Goal: Task Accomplishment & Management: Complete application form

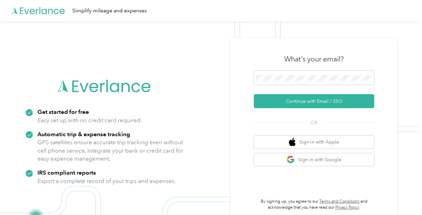
click at [304, 70] on div "What's your email?" at bounding box center [314, 58] width 120 height 23
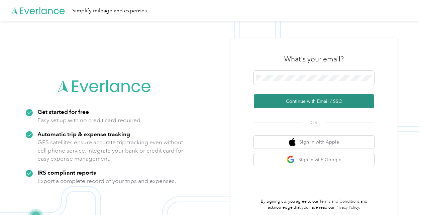
click at [312, 104] on button "Continue with Email / SSO" at bounding box center [314, 101] width 120 height 14
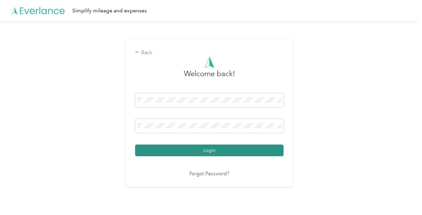
click at [216, 150] on button "Login" at bounding box center [209, 151] width 148 height 12
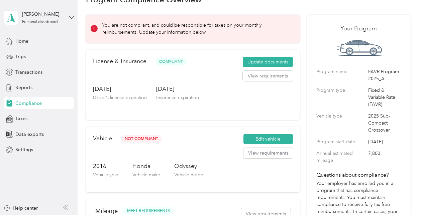
scroll to position [33, 0]
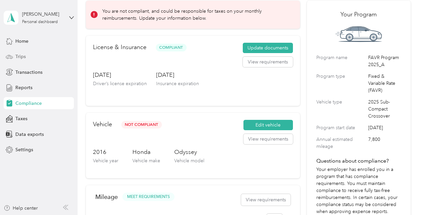
click at [24, 54] on span "Trips" at bounding box center [20, 56] width 10 height 7
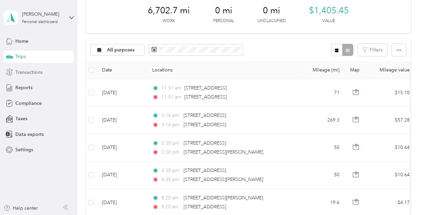
click at [26, 69] on span "Transactions" at bounding box center [28, 72] width 27 height 7
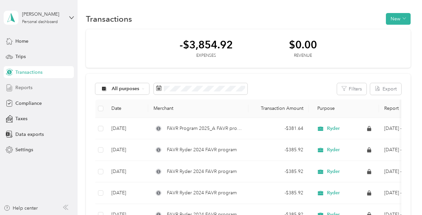
click at [35, 83] on div "Home Trips Transactions Reports Compliance Taxes Data exports Settings" at bounding box center [39, 95] width 70 height 121
click at [27, 86] on span "Reports" at bounding box center [23, 87] width 17 height 7
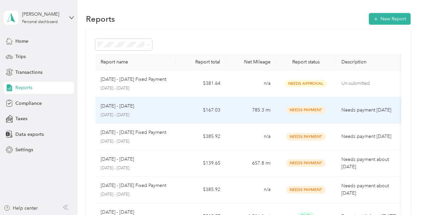
click at [130, 111] on div "[DATE] - [DATE] [DATE] - [DATE]" at bounding box center [136, 111] width 70 height 16
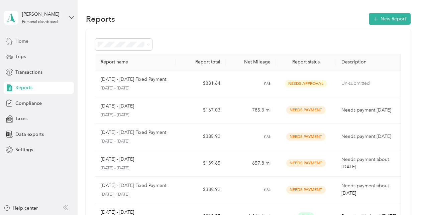
click at [23, 41] on span "Home" at bounding box center [21, 41] width 13 height 7
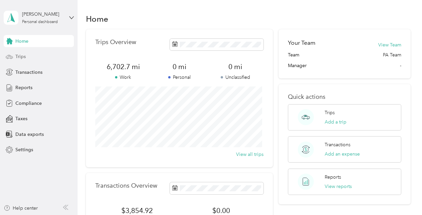
click at [23, 59] on span "Trips" at bounding box center [20, 56] width 10 height 7
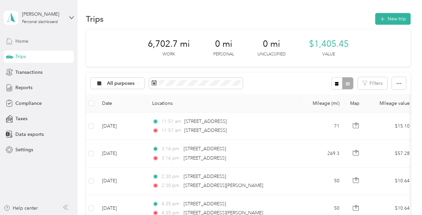
click at [24, 38] on span "Home" at bounding box center [21, 41] width 13 height 7
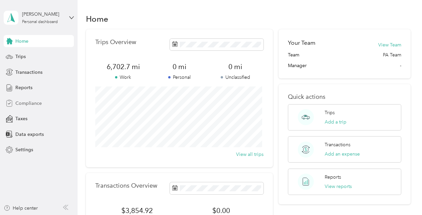
click at [32, 104] on span "Compliance" at bounding box center [28, 103] width 26 height 7
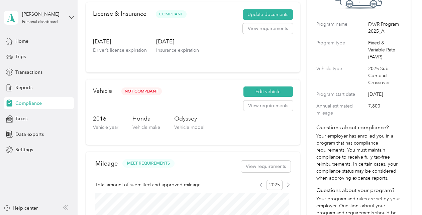
scroll to position [33, 0]
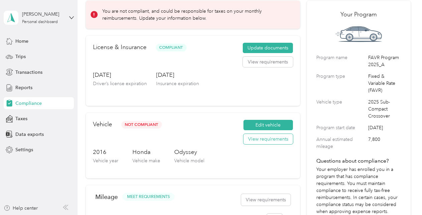
click at [275, 136] on button "View requirements" at bounding box center [267, 139] width 49 height 11
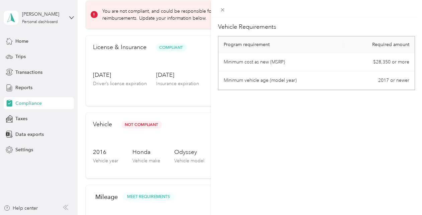
click at [273, 135] on div "Vehicle Requirements Program requirement Required amount Minimum cost as new (M…" at bounding box center [316, 125] width 211 height 215
click at [223, 9] on icon at bounding box center [223, 10] width 6 height 6
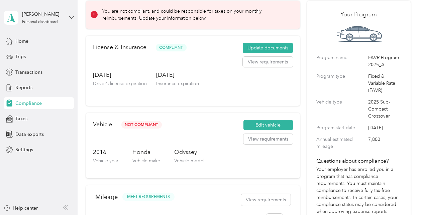
click at [277, 119] on div "Vehicle Not Compliant Edit vehicle View requirements 2016 Vehicle year Honda Ve…" at bounding box center [193, 145] width 214 height 65
click at [277, 126] on button "Edit vehicle" at bounding box center [267, 125] width 49 height 11
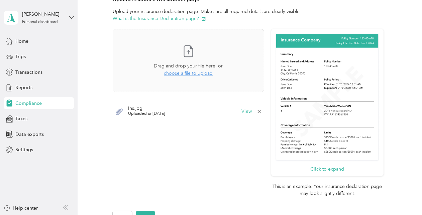
scroll to position [167, 0]
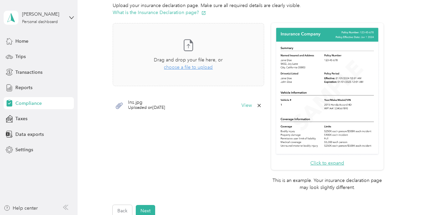
click at [241, 110] on div "Ins.jpg Uploaded on [DATE] View" at bounding box center [188, 106] width 151 height 20
click at [242, 106] on button "View" at bounding box center [246, 105] width 10 height 5
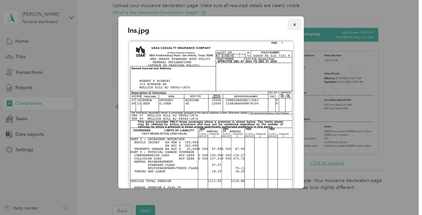
click at [292, 23] on button "button" at bounding box center [294, 25] width 14 height 12
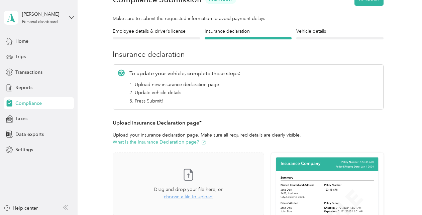
scroll to position [0, 0]
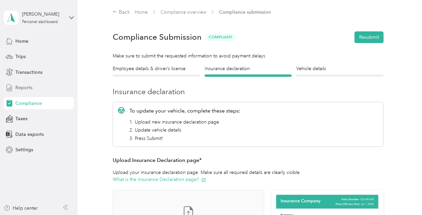
click at [32, 88] on div "Reports" at bounding box center [39, 88] width 70 height 12
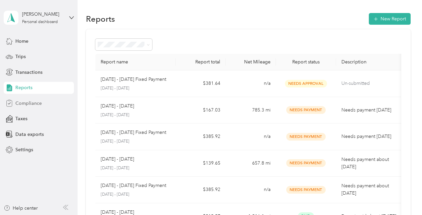
click at [41, 103] on div "Compliance" at bounding box center [39, 103] width 70 height 12
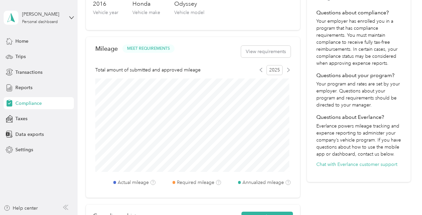
scroll to position [200, 0]
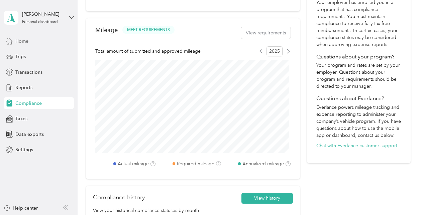
click at [27, 44] on span "Home" at bounding box center [21, 41] width 13 height 7
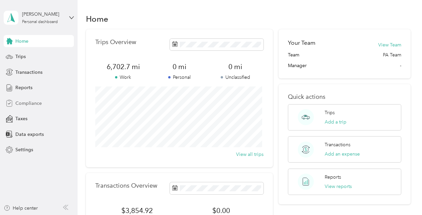
click at [25, 106] on span "Compliance" at bounding box center [28, 103] width 26 height 7
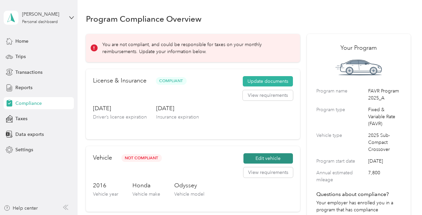
click at [273, 160] on button "Edit vehicle" at bounding box center [267, 158] width 49 height 11
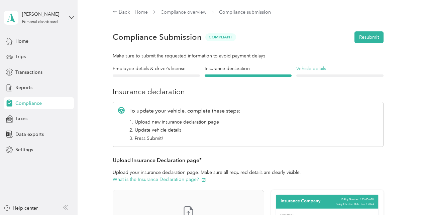
click at [317, 68] on h4 "Vehicle details" at bounding box center [339, 68] width 87 height 7
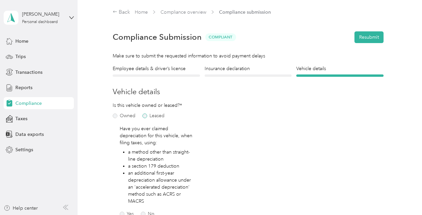
click at [146, 116] on label "Leased" at bounding box center [153, 116] width 22 height 5
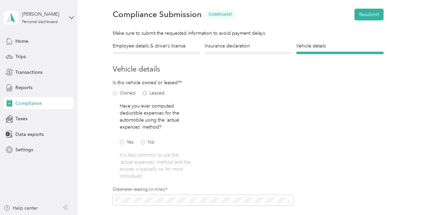
scroll to position [33, 0]
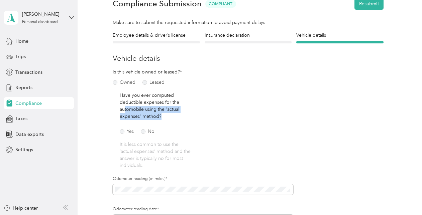
drag, startPoint x: 125, startPoint y: 106, endPoint x: 196, endPoint y: 116, distance: 71.2
click at [196, 116] on div "Is this vehicle owned or leased?* Owned Leased Have you ever computed deductibl…" at bounding box center [156, 119] width 87 height 101
drag, startPoint x: 196, startPoint y: 116, endPoint x: 190, endPoint y: 128, distance: 12.7
click at [190, 128] on div "Have you ever computed deductible expenses for the automobile using the 'actual…" at bounding box center [156, 130] width 73 height 77
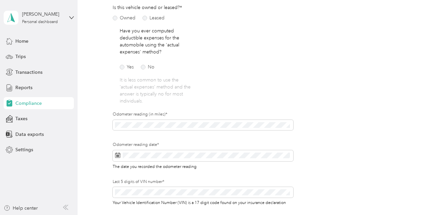
scroll to position [100, 0]
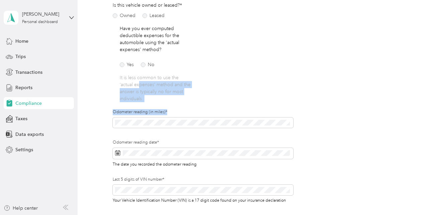
drag, startPoint x: 139, startPoint y: 83, endPoint x: 210, endPoint y: 106, distance: 74.5
click at [210, 106] on div "Is this vehicle owned or leased?* Owned Leased Have you ever computed deductibl…" at bounding box center [203, 107] width 180 height 211
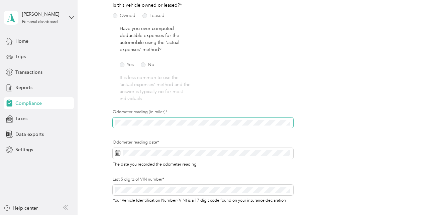
scroll to position [0, 0]
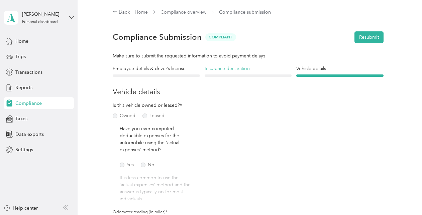
click at [251, 67] on h4 "Insurance declaration" at bounding box center [248, 68] width 87 height 7
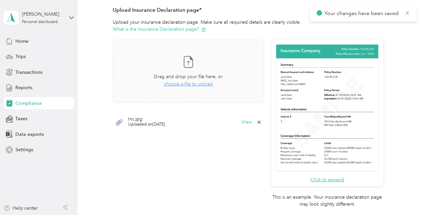
scroll to position [175, 0]
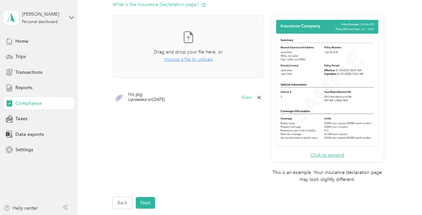
click at [157, 98] on span "Uploaded on [DATE]" at bounding box center [146, 100] width 37 height 6
click at [248, 96] on button "View" at bounding box center [246, 97] width 10 height 5
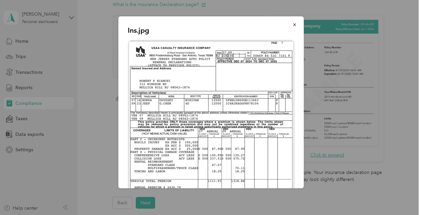
scroll to position [0, 0]
click at [292, 23] on icon "button" at bounding box center [294, 24] width 5 height 5
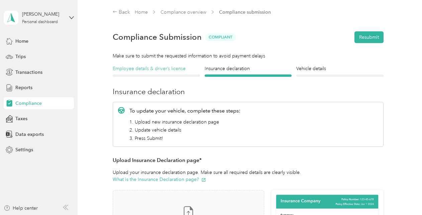
click at [150, 67] on h4 "Employee details & driver’s license" at bounding box center [156, 68] width 87 height 7
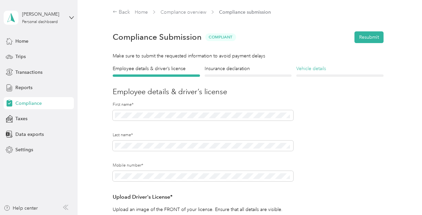
click at [317, 67] on h4 "Vehicle details" at bounding box center [339, 68] width 87 height 7
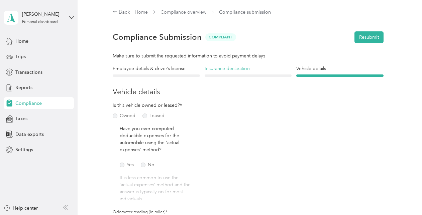
click at [234, 70] on h4 "Insurance declaration" at bounding box center [248, 68] width 87 height 7
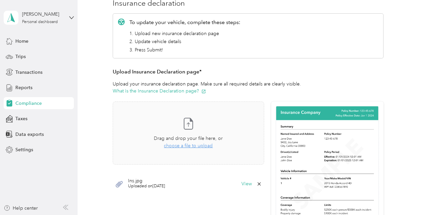
scroll to position [167, 0]
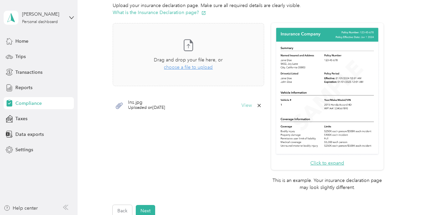
click at [246, 105] on button "View" at bounding box center [246, 105] width 10 height 5
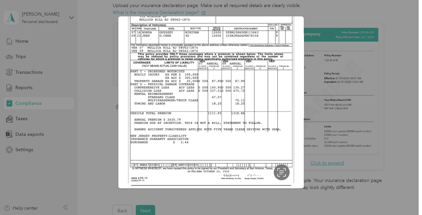
scroll to position [0, 0]
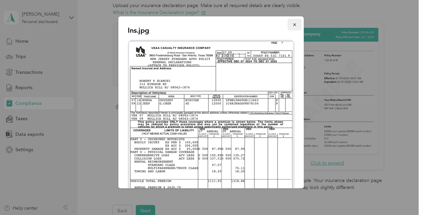
click at [292, 23] on icon "button" at bounding box center [294, 24] width 5 height 5
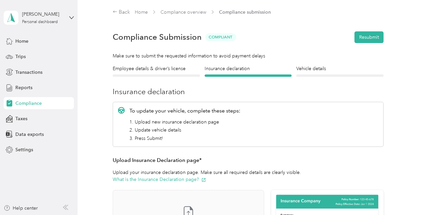
click at [316, 62] on section "Back Home Compliance overview Compliance submission Compliance Submission Compl…" at bounding box center [248, 196] width 324 height 376
click at [317, 66] on h4 "Vehicle details" at bounding box center [339, 68] width 87 height 7
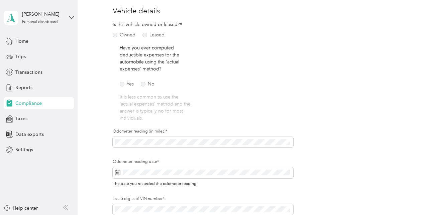
scroll to position [200, 0]
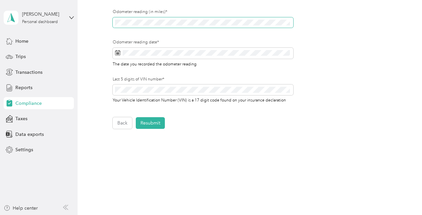
click at [62, 27] on section "[PERSON_NAME] Personal dashboard Home Trips Transactions Reports Compliance Tax…" at bounding box center [209, 107] width 418 height 215
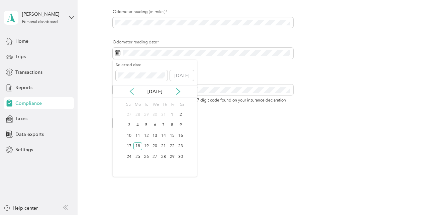
click at [129, 92] on icon at bounding box center [131, 91] width 7 height 7
click at [180, 91] on icon at bounding box center [178, 91] width 7 height 7
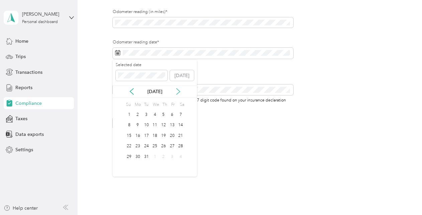
click at [180, 91] on icon at bounding box center [178, 91] width 7 height 7
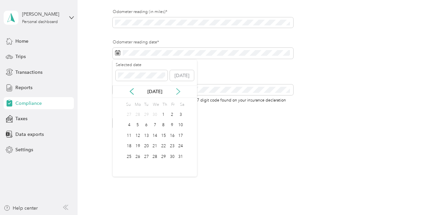
click at [180, 91] on icon at bounding box center [178, 91] width 7 height 7
click at [163, 114] on div "4" at bounding box center [163, 115] width 9 height 8
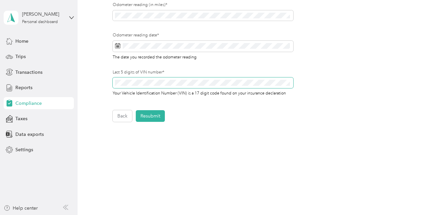
scroll to position [212, 0]
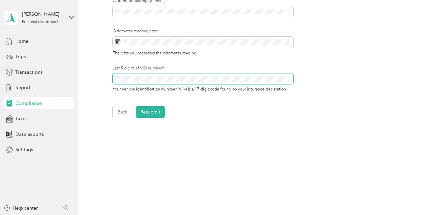
click at [0, 84] on html "[PERSON_NAME] Personal dashboard Home Trips Transactions Reports Compliance Tax…" at bounding box center [209, 107] width 418 height 215
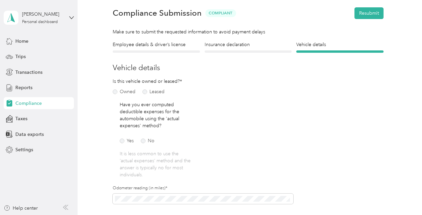
scroll to position [0, 0]
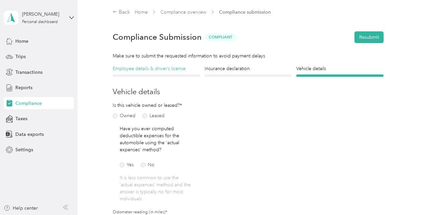
click at [133, 70] on h4 "Employee details & driver’s license" at bounding box center [156, 68] width 87 height 7
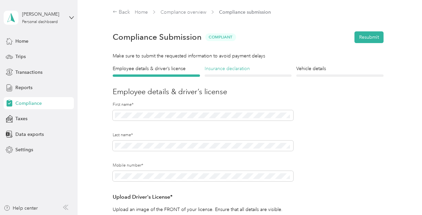
click at [230, 72] on h4 "Insurance declaration" at bounding box center [248, 68] width 87 height 7
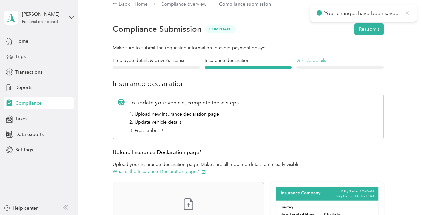
click at [318, 61] on h4 "Vehicle details" at bounding box center [339, 60] width 87 height 7
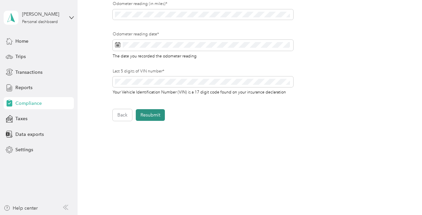
click at [153, 112] on button "Resubmit" at bounding box center [150, 115] width 29 height 12
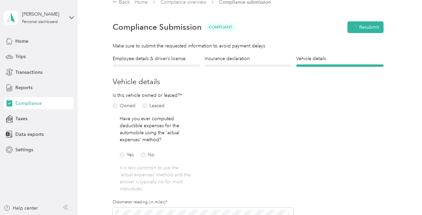
scroll to position [8, 0]
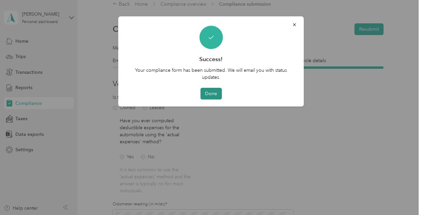
click at [213, 93] on button "Done" at bounding box center [210, 94] width 21 height 12
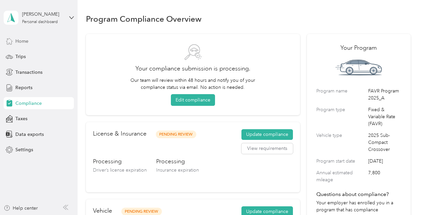
click at [19, 39] on span "Home" at bounding box center [21, 41] width 13 height 7
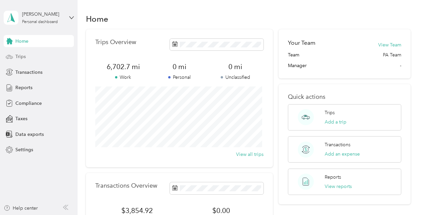
click at [24, 58] on span "Trips" at bounding box center [20, 56] width 10 height 7
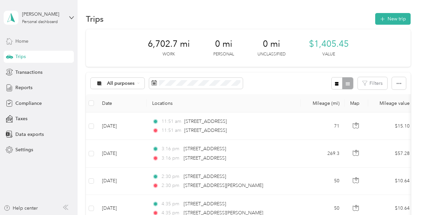
click at [32, 45] on div "Home" at bounding box center [39, 41] width 70 height 12
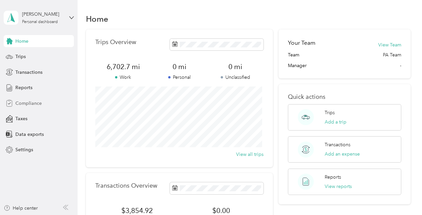
click at [45, 100] on div "Compliance" at bounding box center [39, 103] width 70 height 12
